Goal: Information Seeking & Learning: Learn about a topic

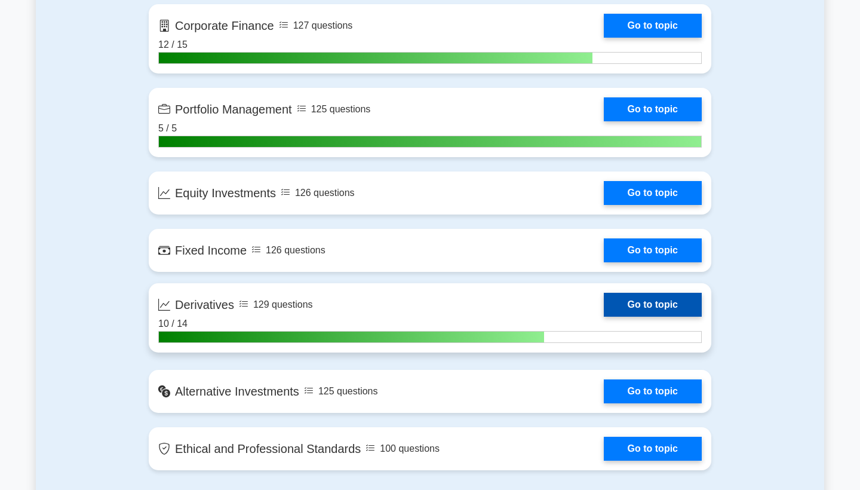
scroll to position [1018, 0]
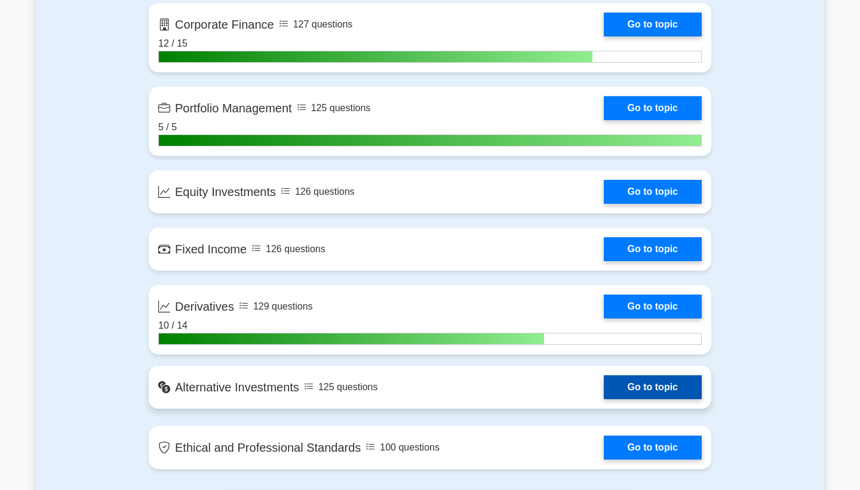
click at [620, 385] on link "Go to topic" at bounding box center [653, 387] width 98 height 24
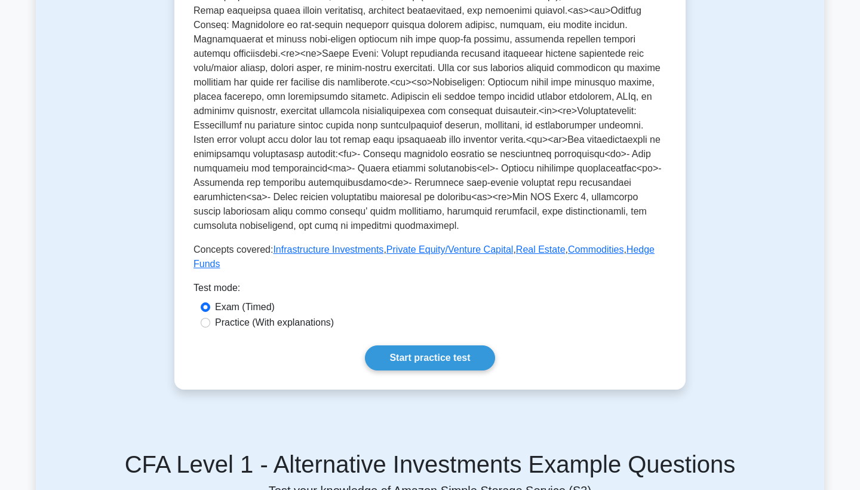
scroll to position [391, 0]
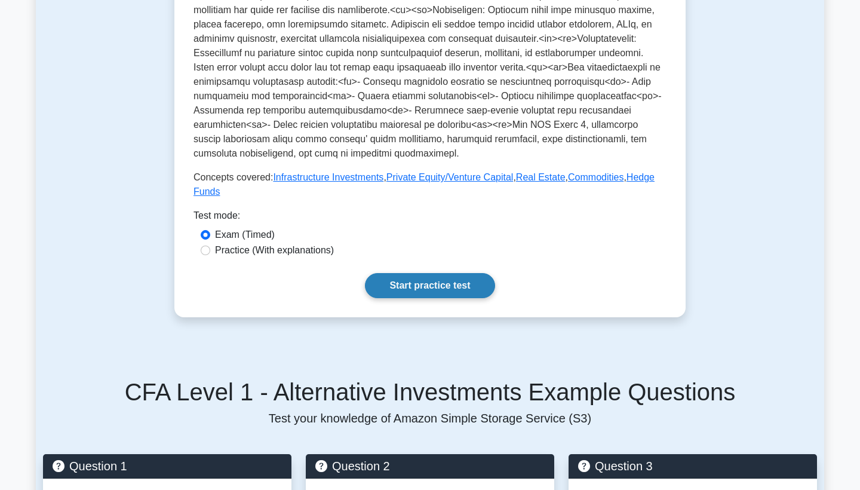
click at [416, 290] on link "Start practice test" at bounding box center [430, 285] width 130 height 25
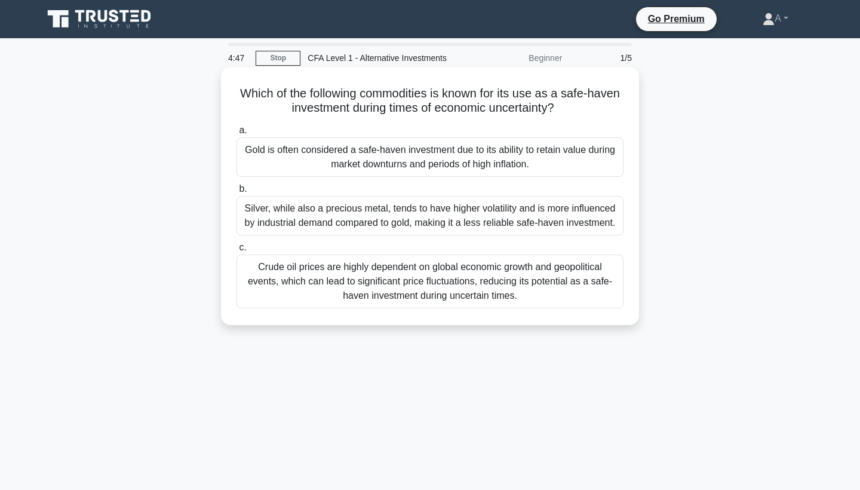
click at [404, 164] on div "Gold is often considered a safe-haven investment due to its ability to retain v…" at bounding box center [429, 156] width 387 height 39
click at [236, 134] on input "a. Gold is often considered a safe-haven investment due to its ability to retai…" at bounding box center [236, 131] width 0 height 8
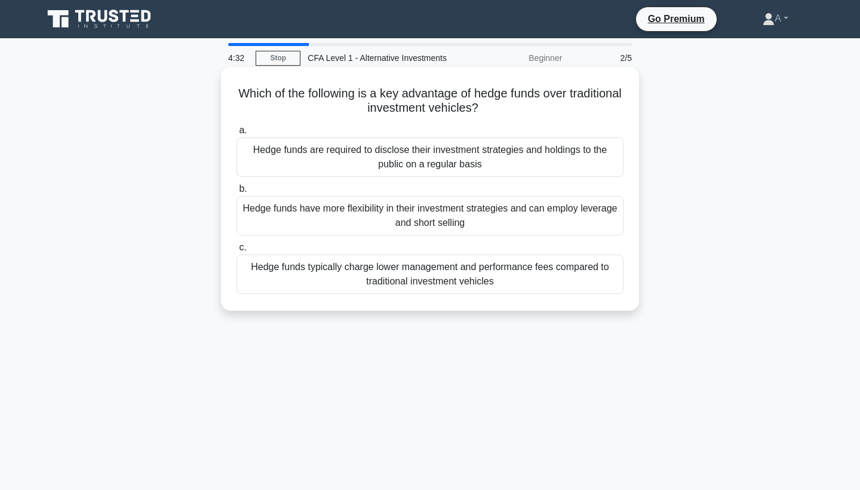
click at [394, 219] on div "Hedge funds have more flexibility in their investment strategies and can employ…" at bounding box center [429, 215] width 387 height 39
click at [236, 193] on input "b. Hedge funds have more flexibility in their investment strategies and can emp…" at bounding box center [236, 189] width 0 height 8
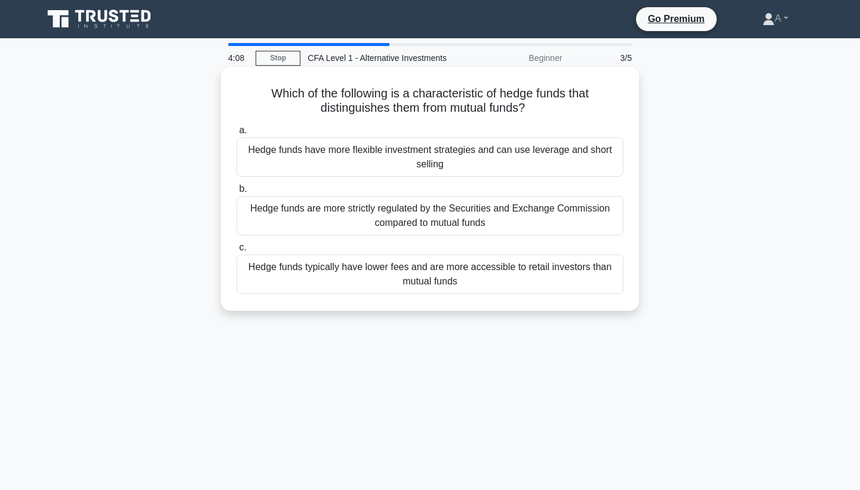
click at [365, 161] on div "Hedge funds have more flexible investment strategies and can use leverage and s…" at bounding box center [429, 156] width 387 height 39
click at [236, 134] on input "a. Hedge funds have more flexible investment strategies and can use leverage an…" at bounding box center [236, 131] width 0 height 8
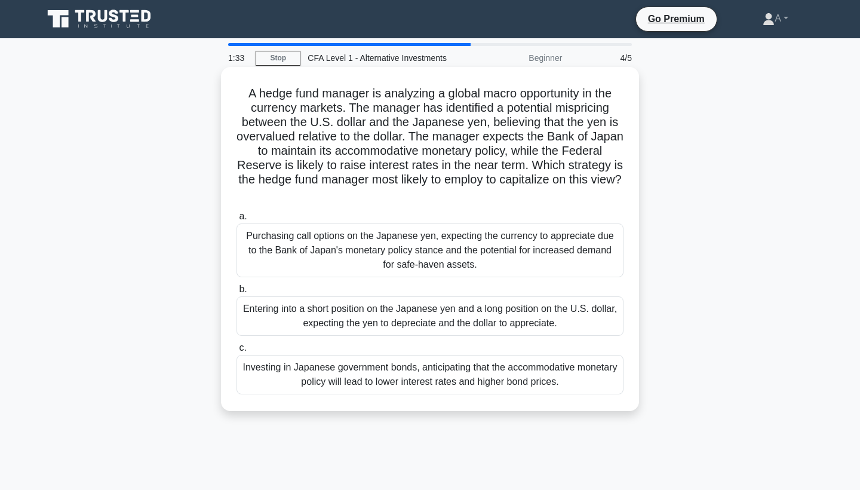
click at [361, 255] on div "Purchasing call options on the Japanese yen, expecting the currency to apprecia…" at bounding box center [429, 250] width 387 height 54
click at [236, 220] on input "a. Purchasing call options on the Japanese yen, expecting the currency to appre…" at bounding box center [236, 217] width 0 height 8
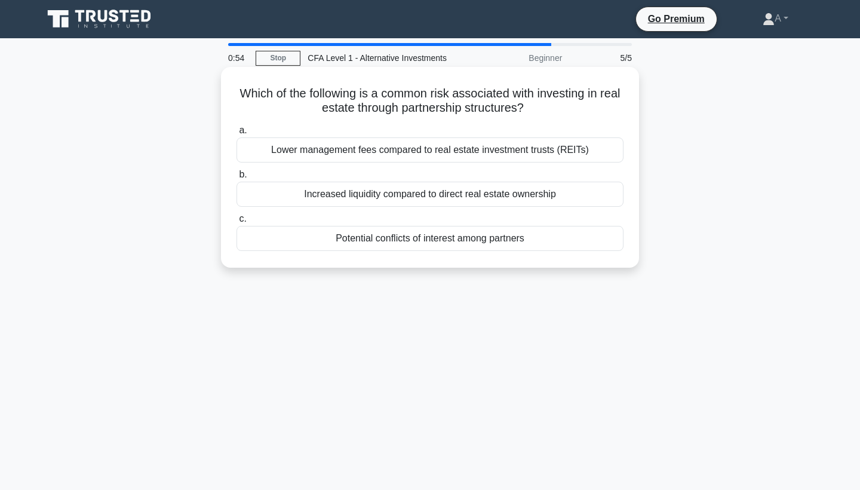
click at [377, 190] on div "Increased liquidity compared to direct real estate ownership" at bounding box center [429, 194] width 387 height 25
click at [236, 179] on input "b. Increased liquidity compared to direct real estate ownership" at bounding box center [236, 175] width 0 height 8
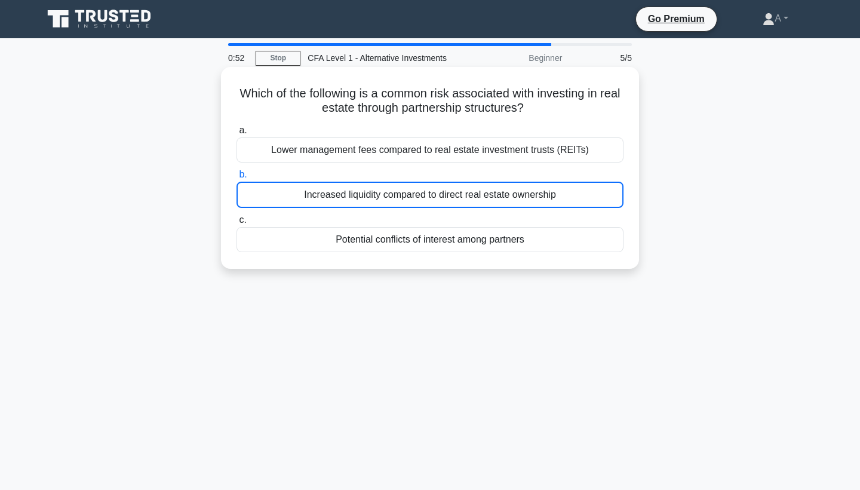
click at [573, 238] on div "Potential conflicts of interest among partners" at bounding box center [429, 239] width 387 height 25
click at [236, 224] on input "c. Potential conflicts of interest among partners" at bounding box center [236, 220] width 0 height 8
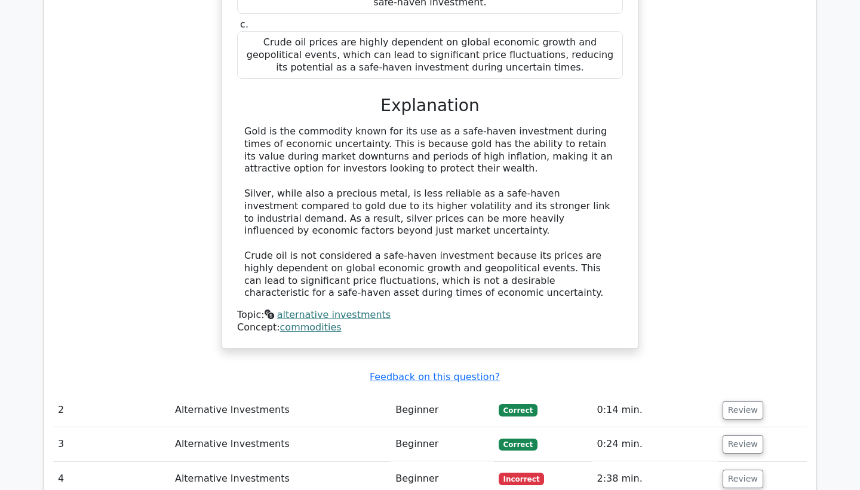
scroll to position [1145, 0]
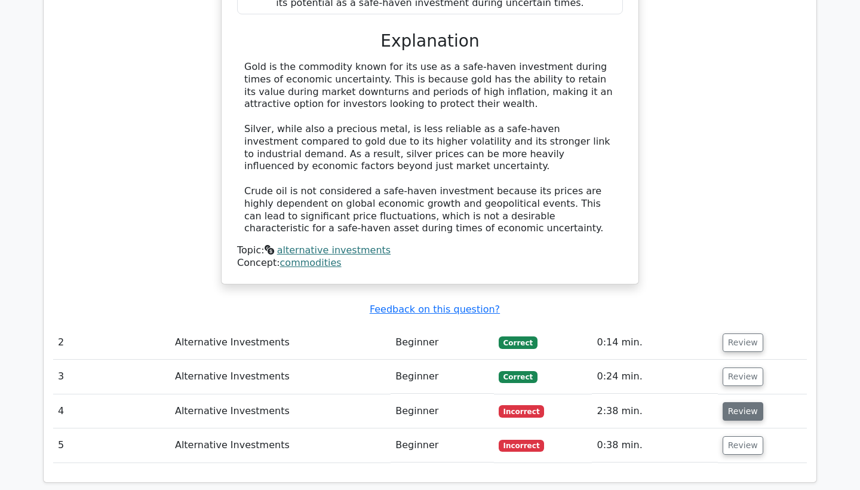
click at [744, 402] on button "Review" at bounding box center [743, 411] width 41 height 19
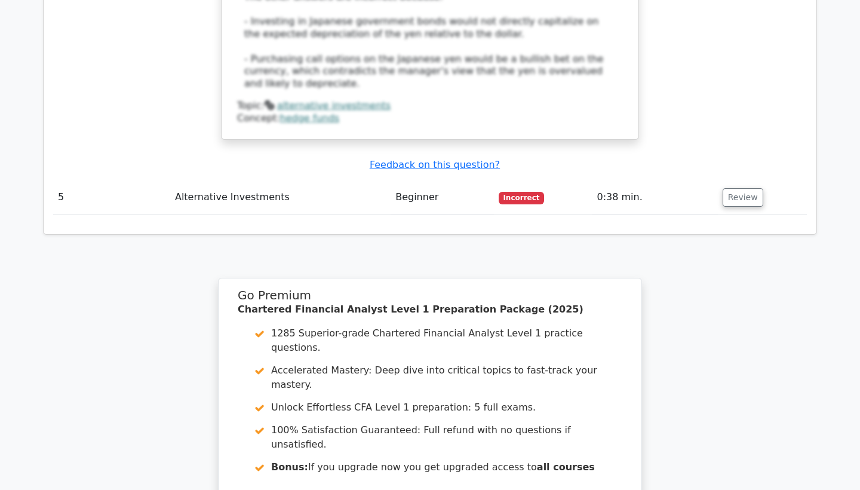
scroll to position [1978, 0]
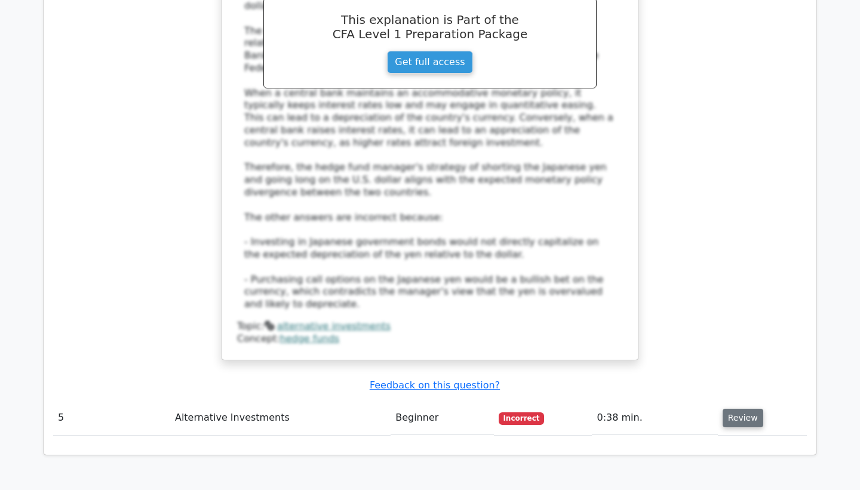
click at [749, 408] on button "Review" at bounding box center [743, 417] width 41 height 19
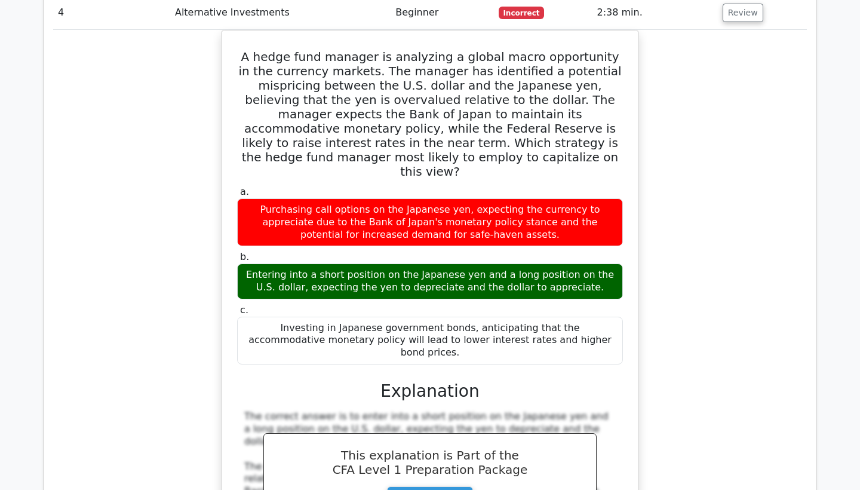
scroll to position [1213, 0]
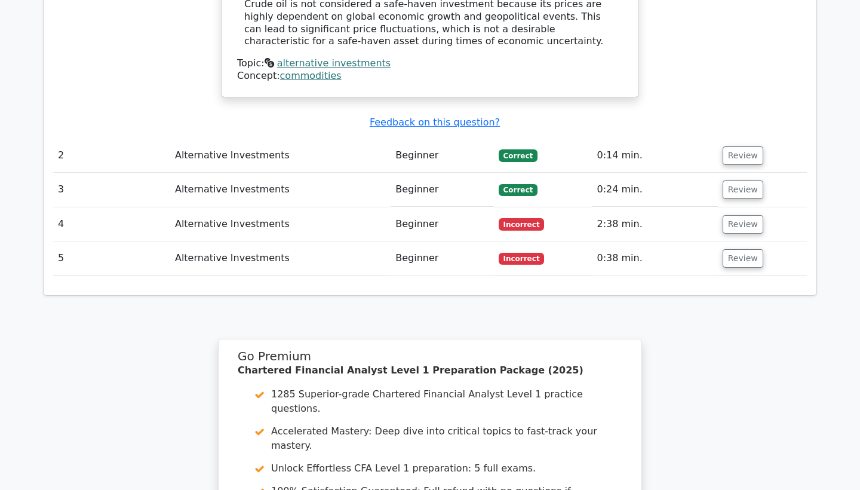
scroll to position [1333, 0]
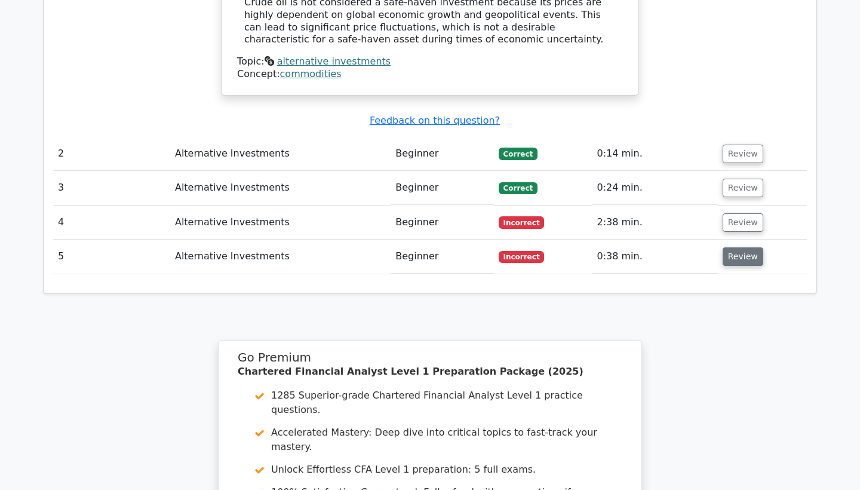
click at [747, 247] on button "Review" at bounding box center [743, 256] width 41 height 19
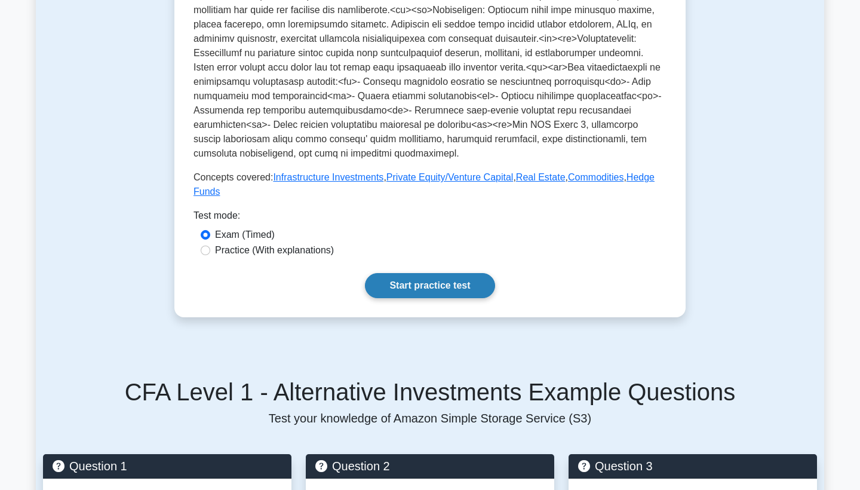
scroll to position [391, 0]
click at [422, 283] on link "Start practice test" at bounding box center [430, 285] width 130 height 25
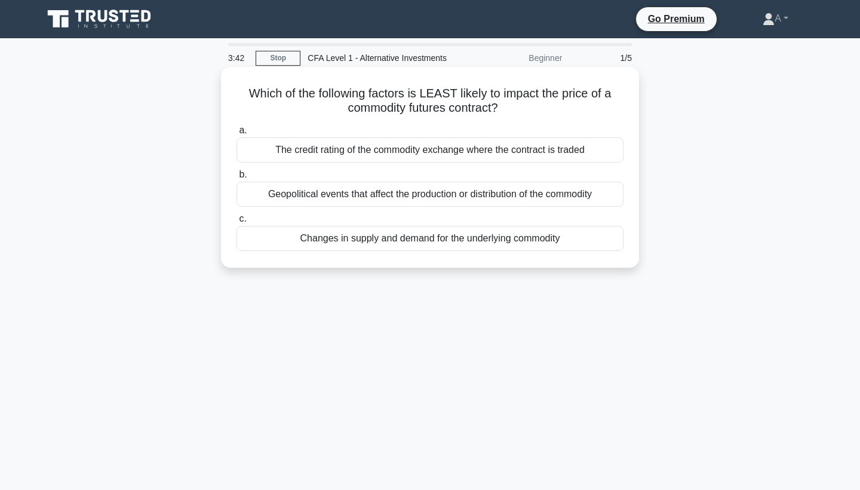
click at [443, 146] on div "The credit rating of the commodity exchange where the contract is traded" at bounding box center [429, 149] width 387 height 25
click at [236, 134] on input "a. The credit rating of the commodity exchange where the contract is traded" at bounding box center [236, 131] width 0 height 8
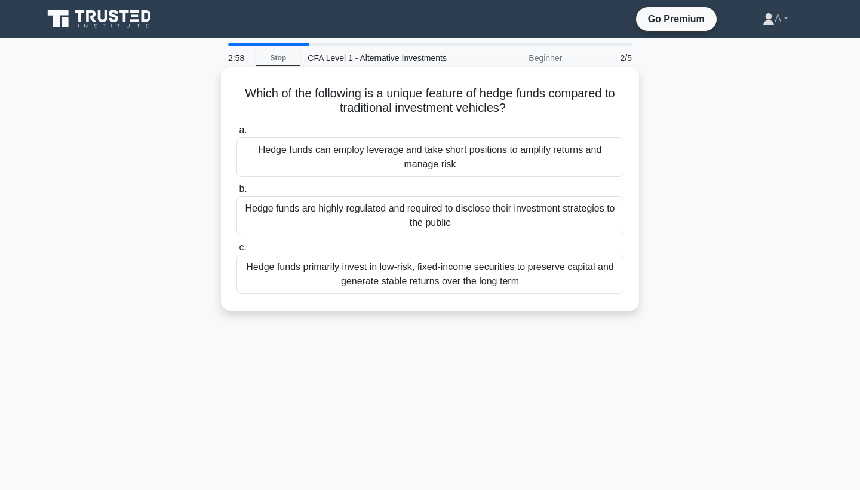
click at [437, 159] on div "Hedge funds can employ leverage and take short positions to amplify returns and…" at bounding box center [429, 156] width 387 height 39
click at [236, 134] on input "a. Hedge funds can employ leverage and take short positions to amplify returns …" at bounding box center [236, 131] width 0 height 8
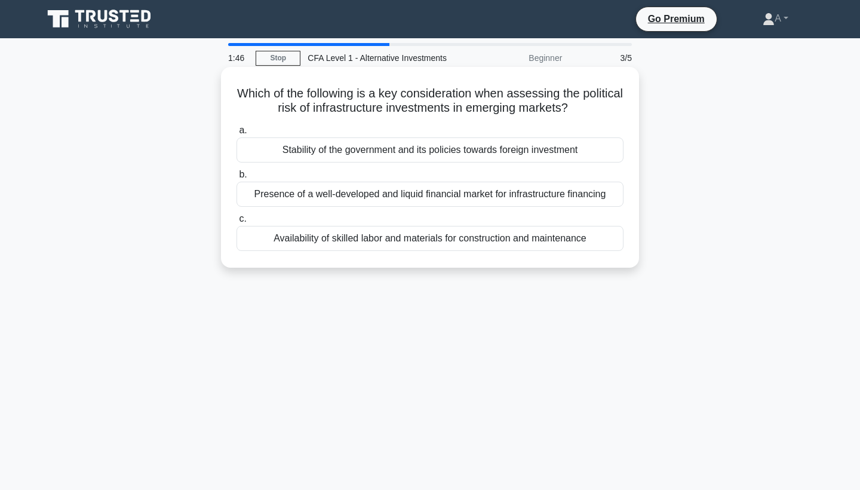
click at [437, 155] on div "Stability of the government and its policies towards foreign investment" at bounding box center [429, 149] width 387 height 25
click at [236, 134] on input "a. Stability of the government and its policies towards foreign investment" at bounding box center [236, 131] width 0 height 8
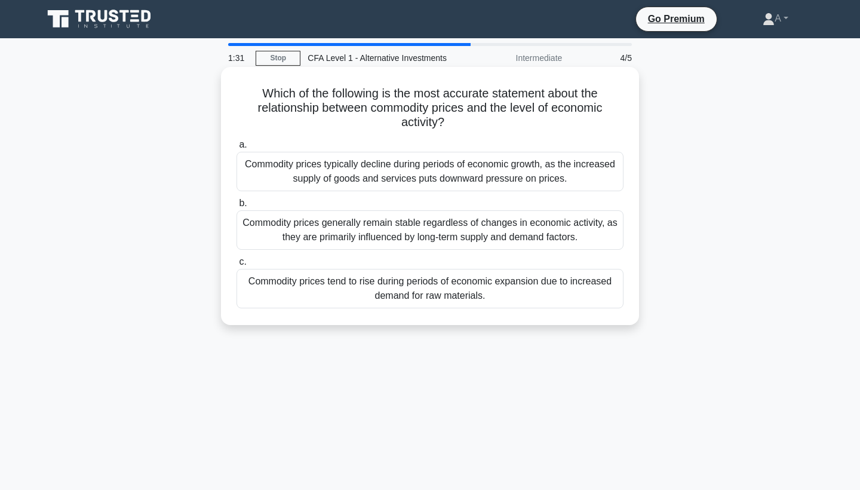
click at [479, 285] on div "Commodity prices tend to rise during periods of economic expansion due to incre…" at bounding box center [429, 288] width 387 height 39
click at [236, 266] on input "c. Commodity prices tend to rise during periods of economic expansion due to in…" at bounding box center [236, 262] width 0 height 8
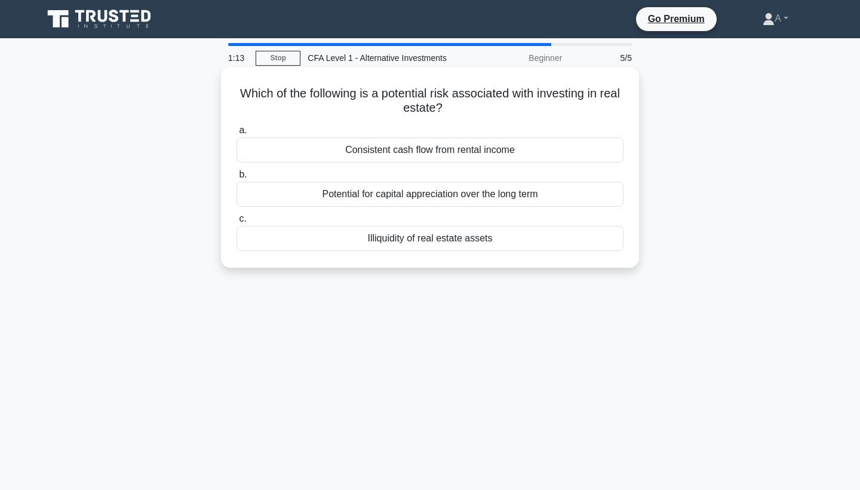
click at [441, 234] on div "Illiquidity of real estate assets" at bounding box center [429, 238] width 387 height 25
click at [236, 223] on input "c. Illiquidity of real estate assets" at bounding box center [236, 219] width 0 height 8
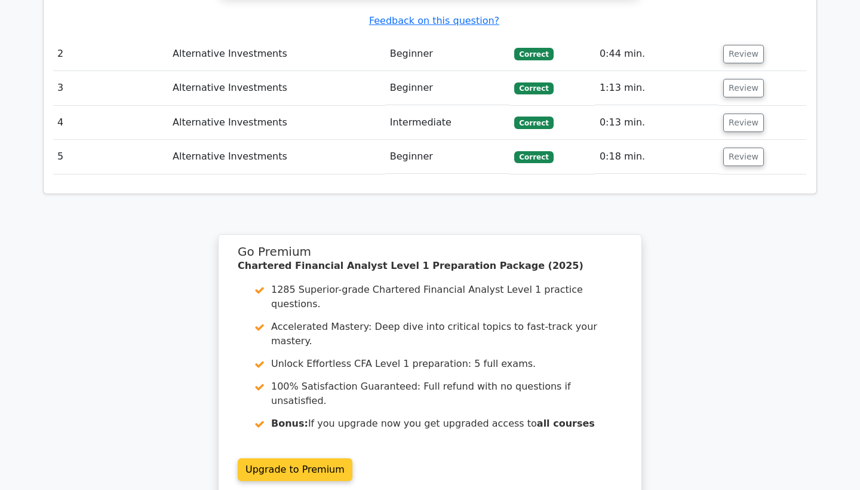
scroll to position [1375, 0]
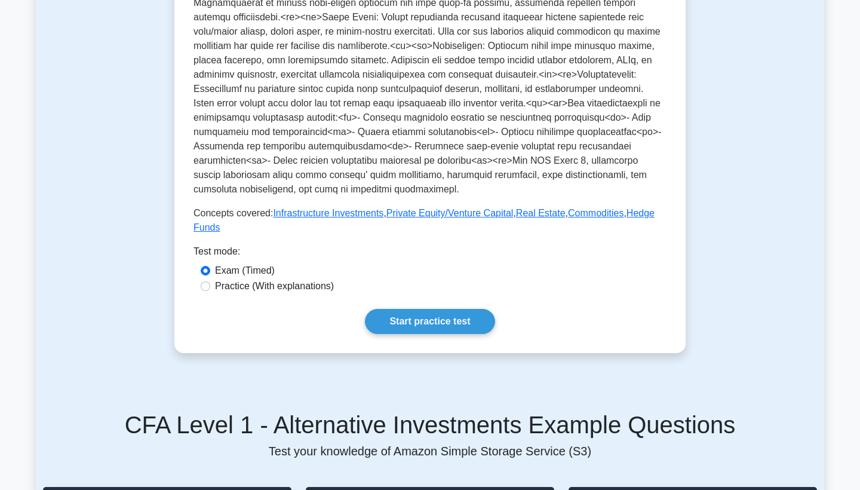
scroll to position [359, 0]
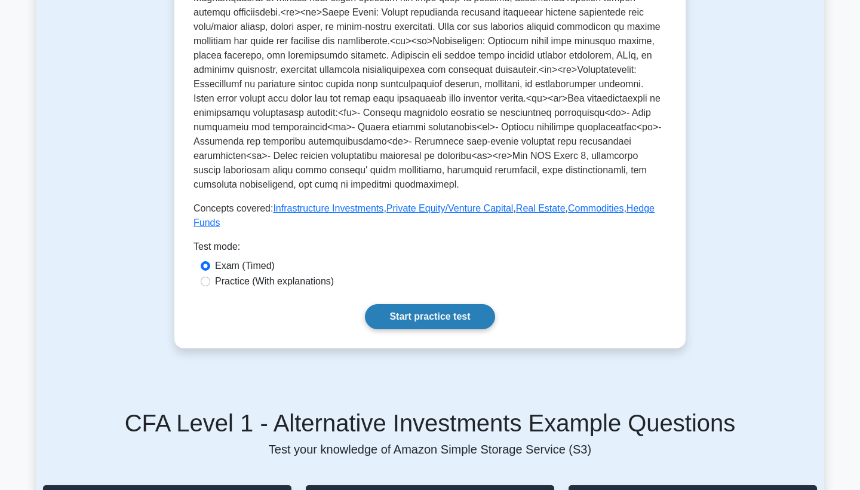
click at [434, 314] on link "Start practice test" at bounding box center [430, 316] width 130 height 25
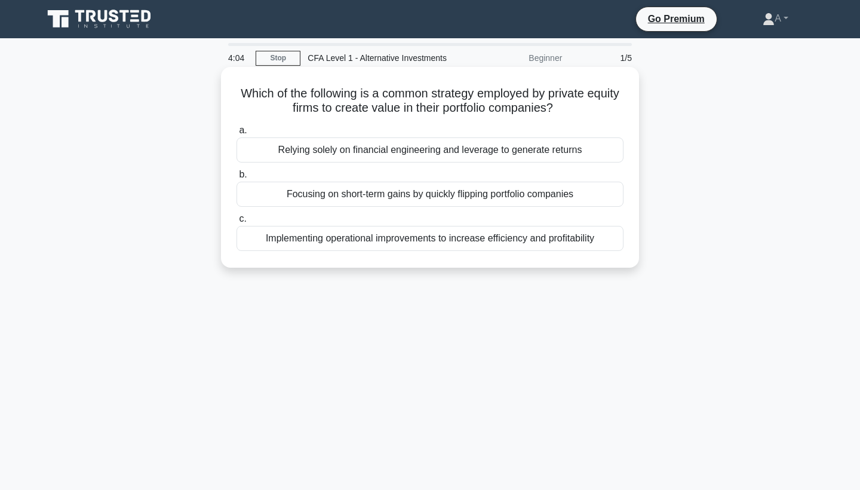
click at [451, 236] on div "Implementing operational improvements to increase efficiency and profitability" at bounding box center [429, 238] width 387 height 25
click at [236, 223] on input "c. Implementing operational improvements to increase efficiency and profitabili…" at bounding box center [236, 219] width 0 height 8
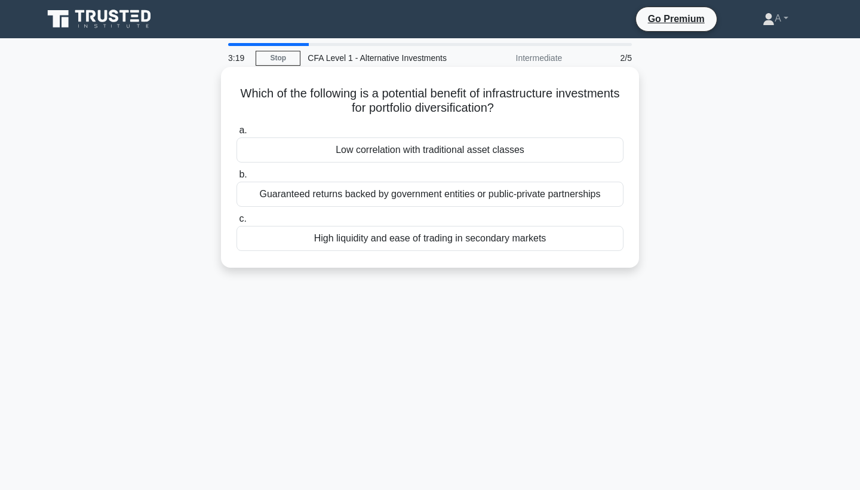
click at [472, 189] on div "Guaranteed returns backed by government entities or public-private partnerships" at bounding box center [429, 194] width 387 height 25
click at [236, 179] on input "b. Guaranteed returns backed by government entities or public-private partnersh…" at bounding box center [236, 175] width 0 height 8
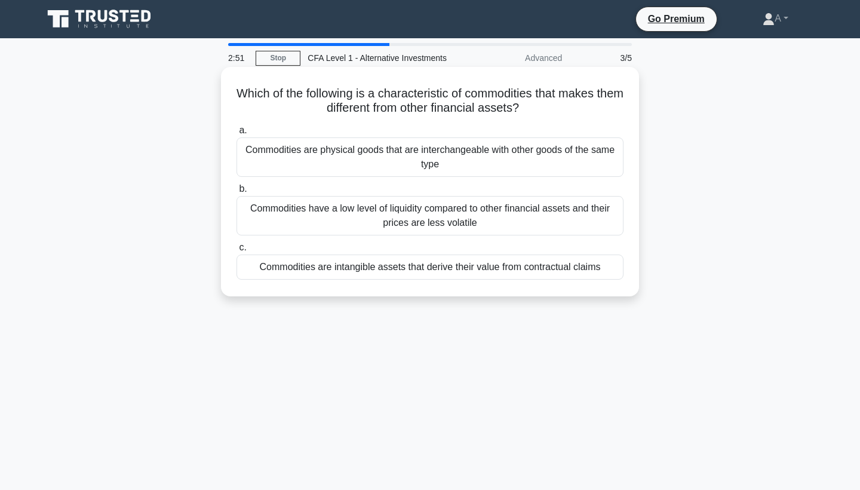
click at [432, 266] on div "Commodities are intangible assets that derive their value from contractual clai…" at bounding box center [429, 266] width 387 height 25
click at [236, 251] on input "c. Commodities are intangible assets that derive their value from contractual c…" at bounding box center [236, 248] width 0 height 8
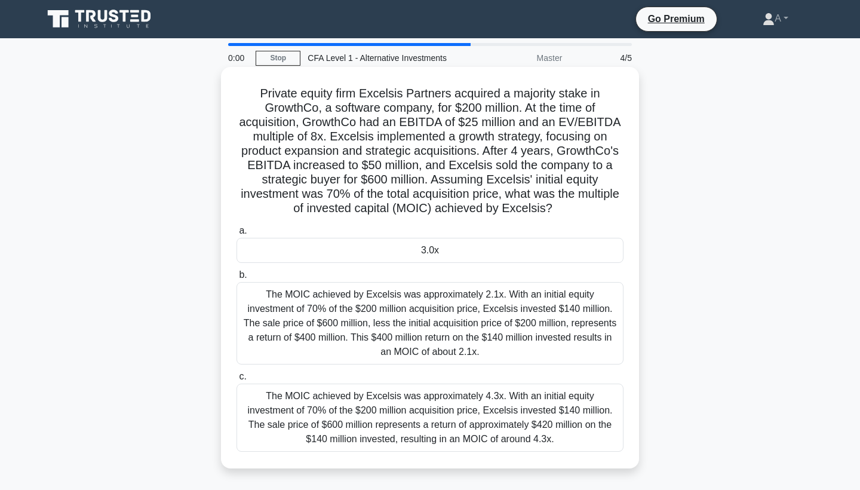
click at [494, 313] on div "The MOIC achieved by Excelsis was approximately 2.1x. With an initial equity in…" at bounding box center [429, 323] width 387 height 82
click at [236, 279] on input "b. The MOIC achieved by Excelsis was approximately 2.1x. With an initial equity…" at bounding box center [236, 275] width 0 height 8
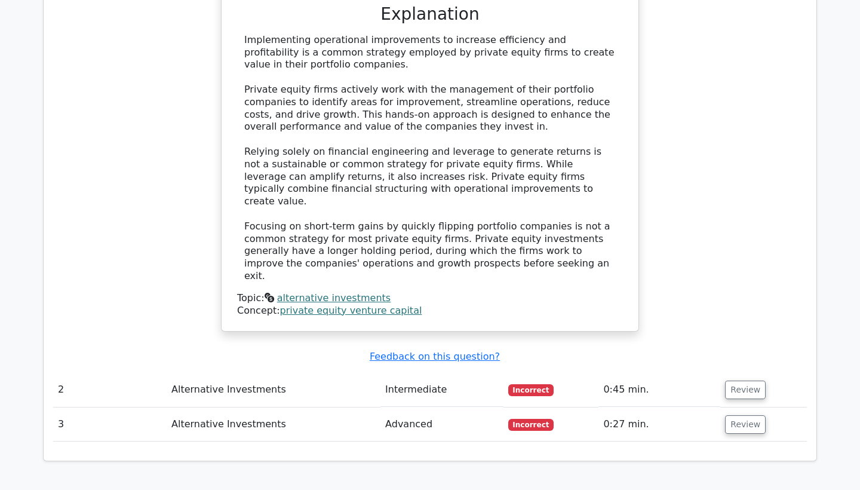
scroll to position [1174, 0]
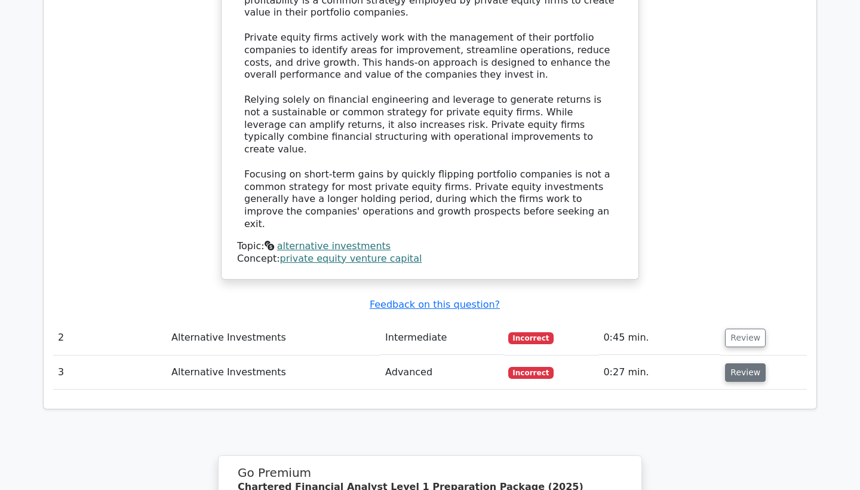
click at [746, 363] on button "Review" at bounding box center [745, 372] width 41 height 19
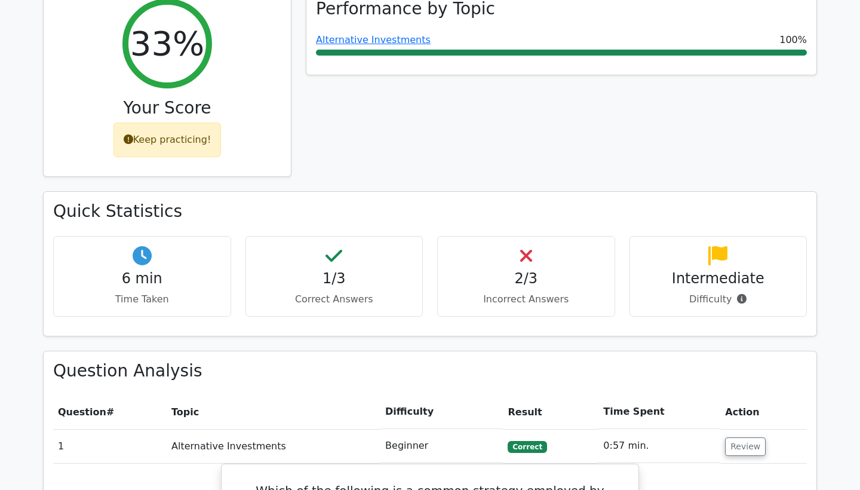
scroll to position [295, 0]
